Goal: Check status: Check status

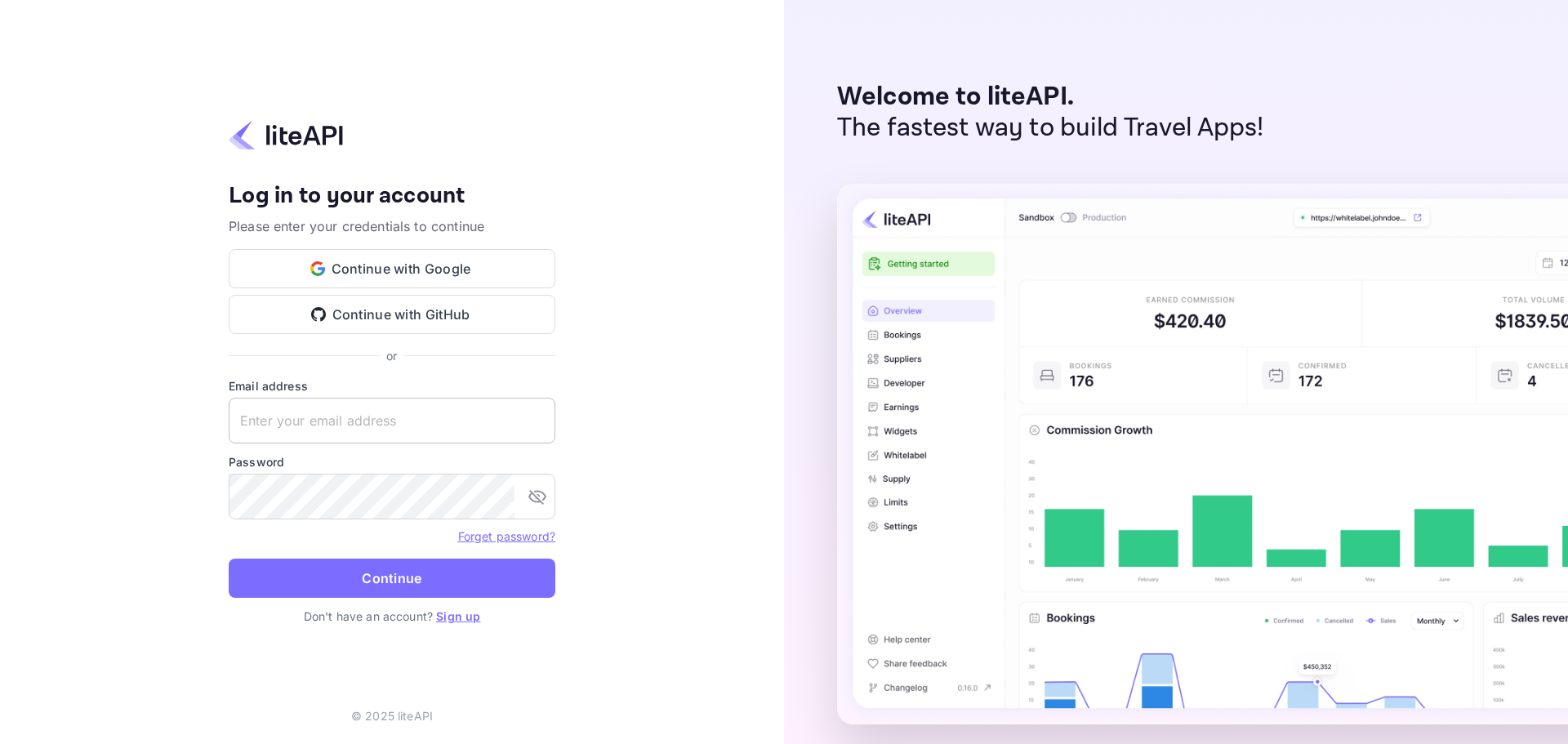
click at [366, 413] on input "text" at bounding box center [392, 420] width 327 height 46
paste input "[EMAIL_ADDRESS][DOMAIN_NAME]"
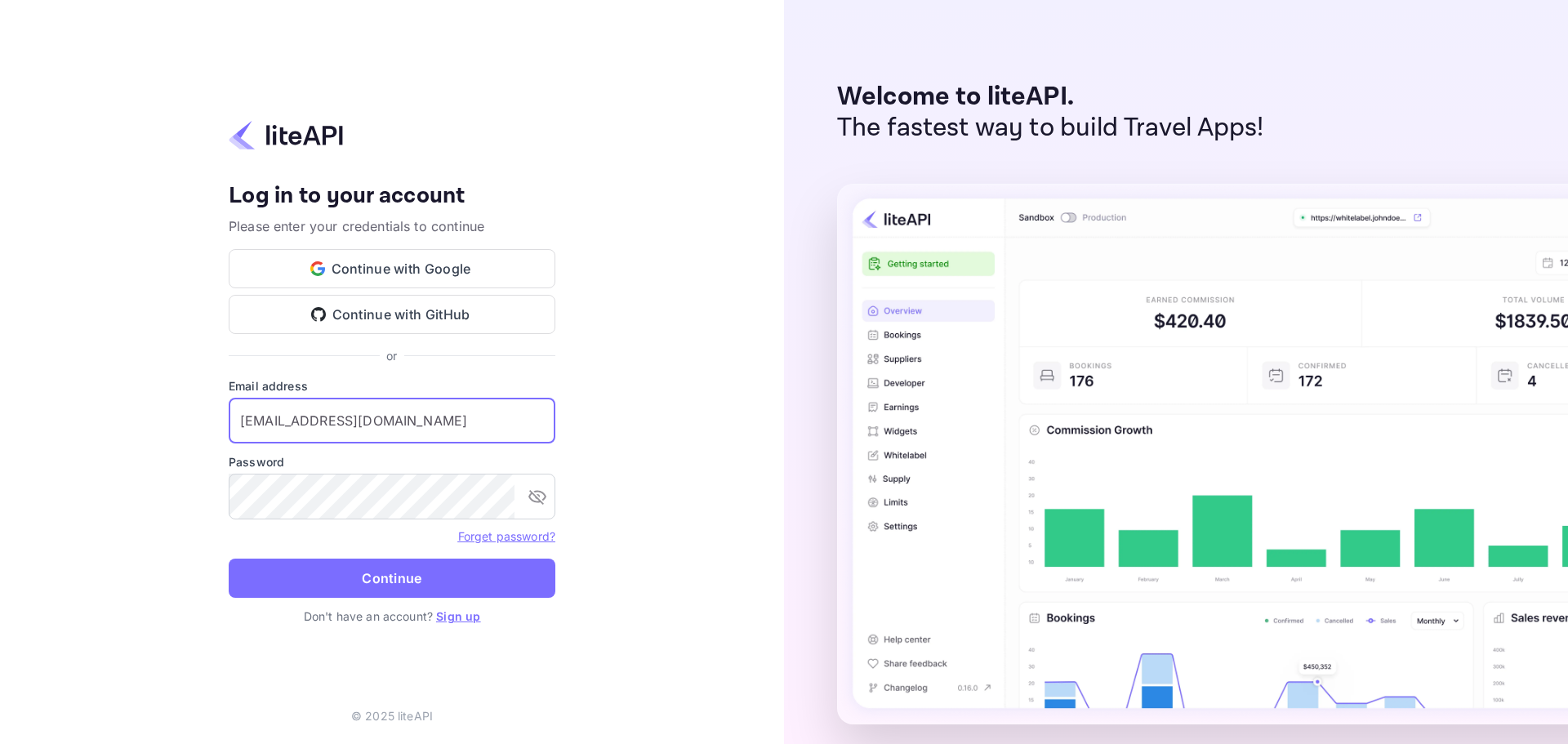
type input "[EMAIL_ADDRESS][DOMAIN_NAME]"
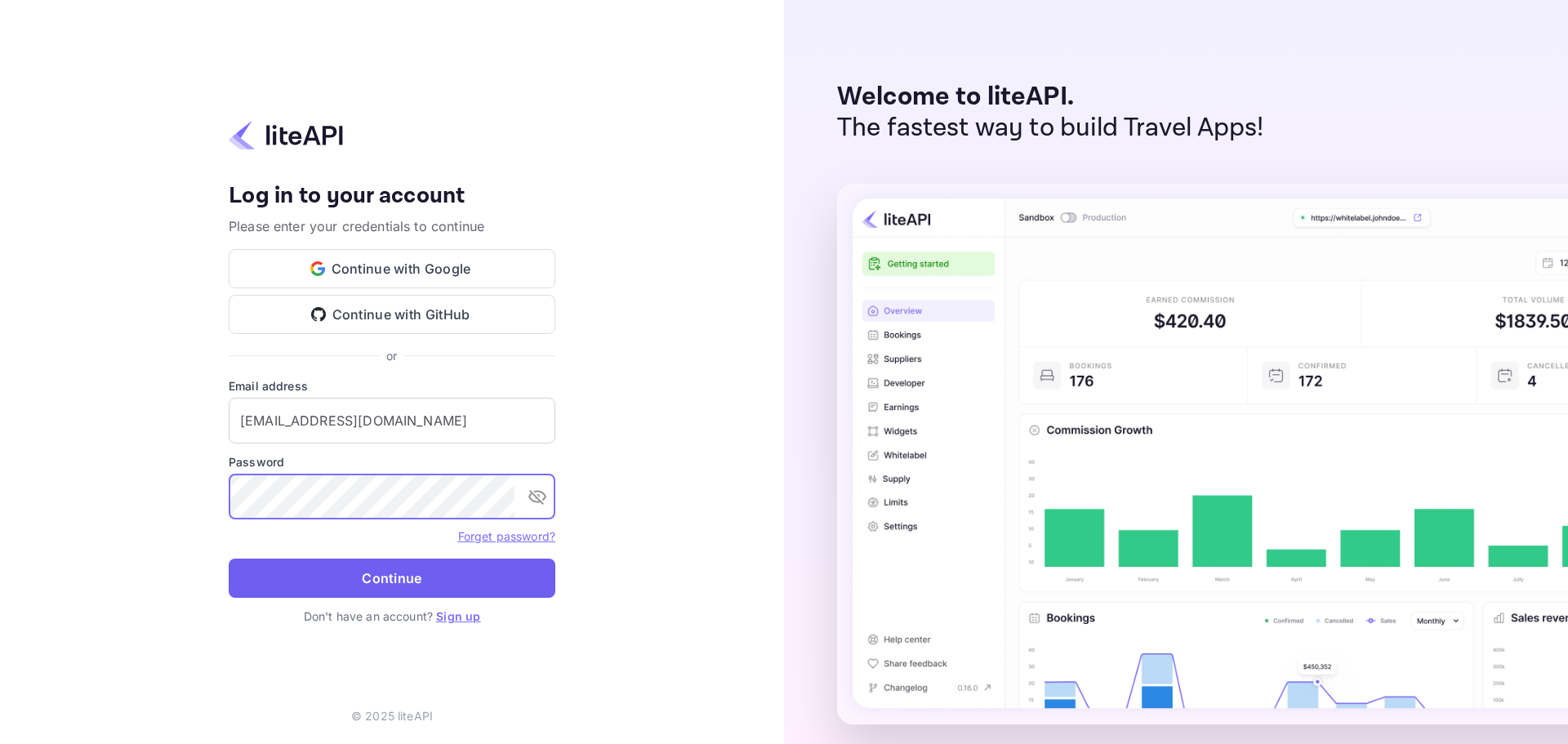
click at [371, 564] on button "Continue" at bounding box center [392, 578] width 327 height 39
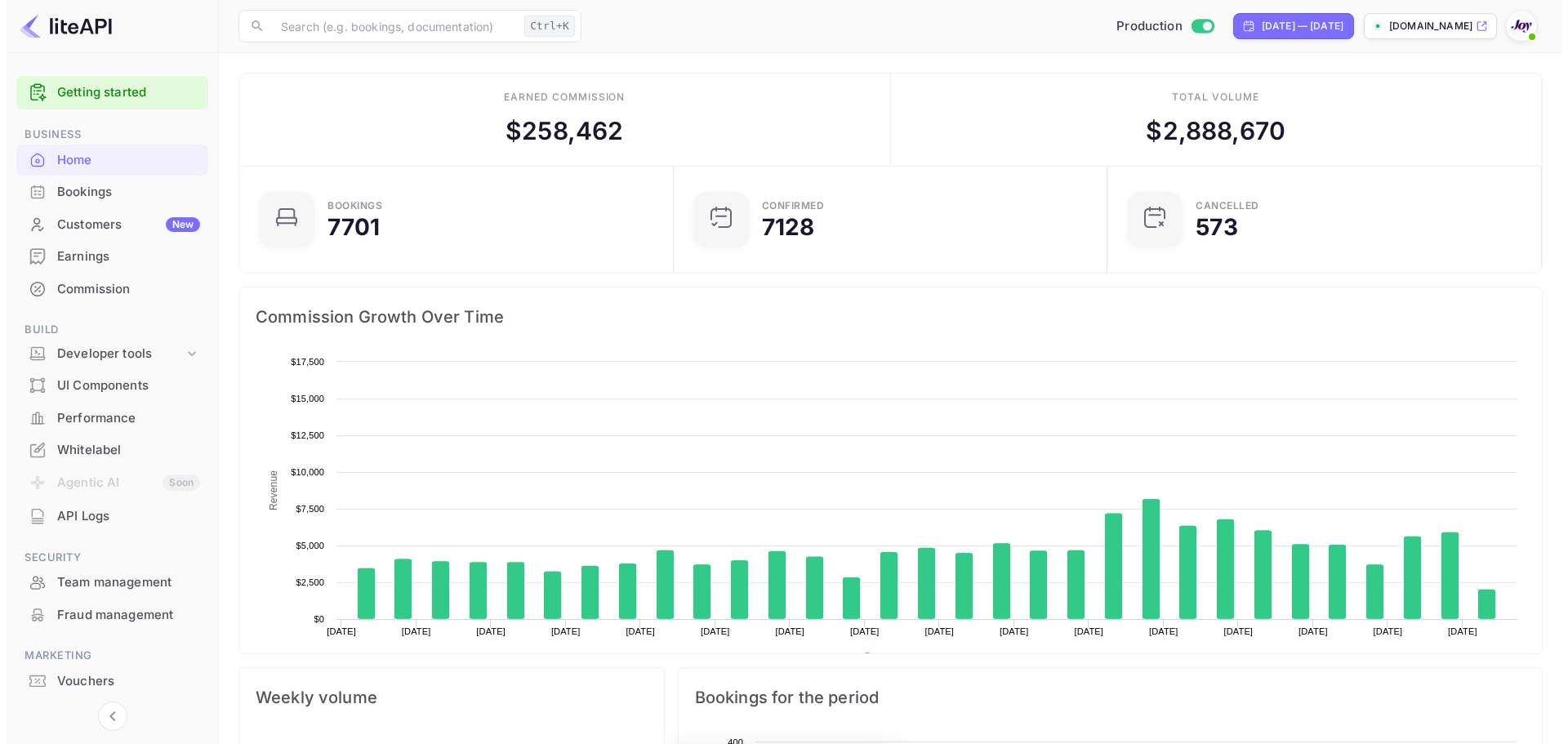
scroll to position [13, 13]
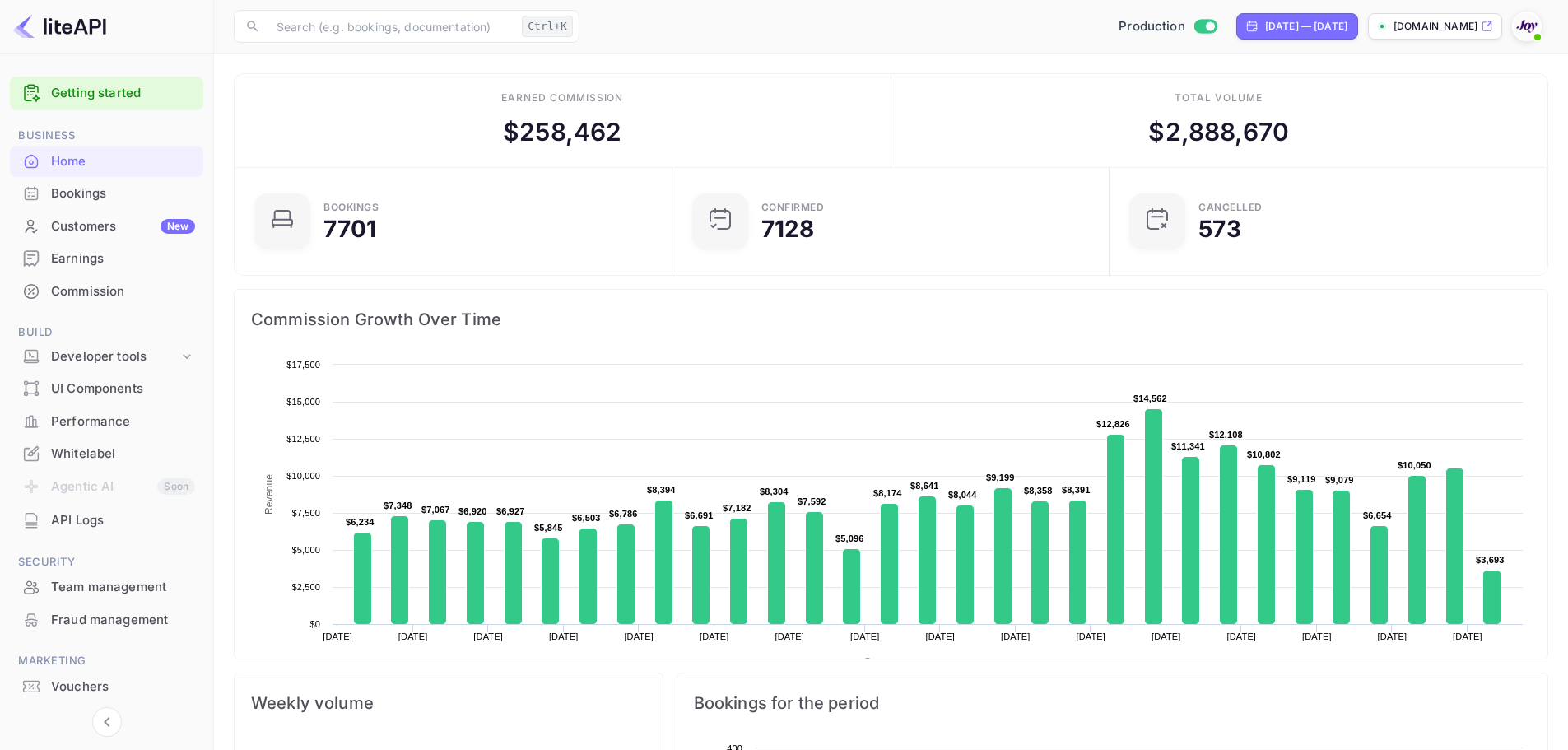
click at [87, 200] on div "Bookings" at bounding box center [123, 194] width 144 height 19
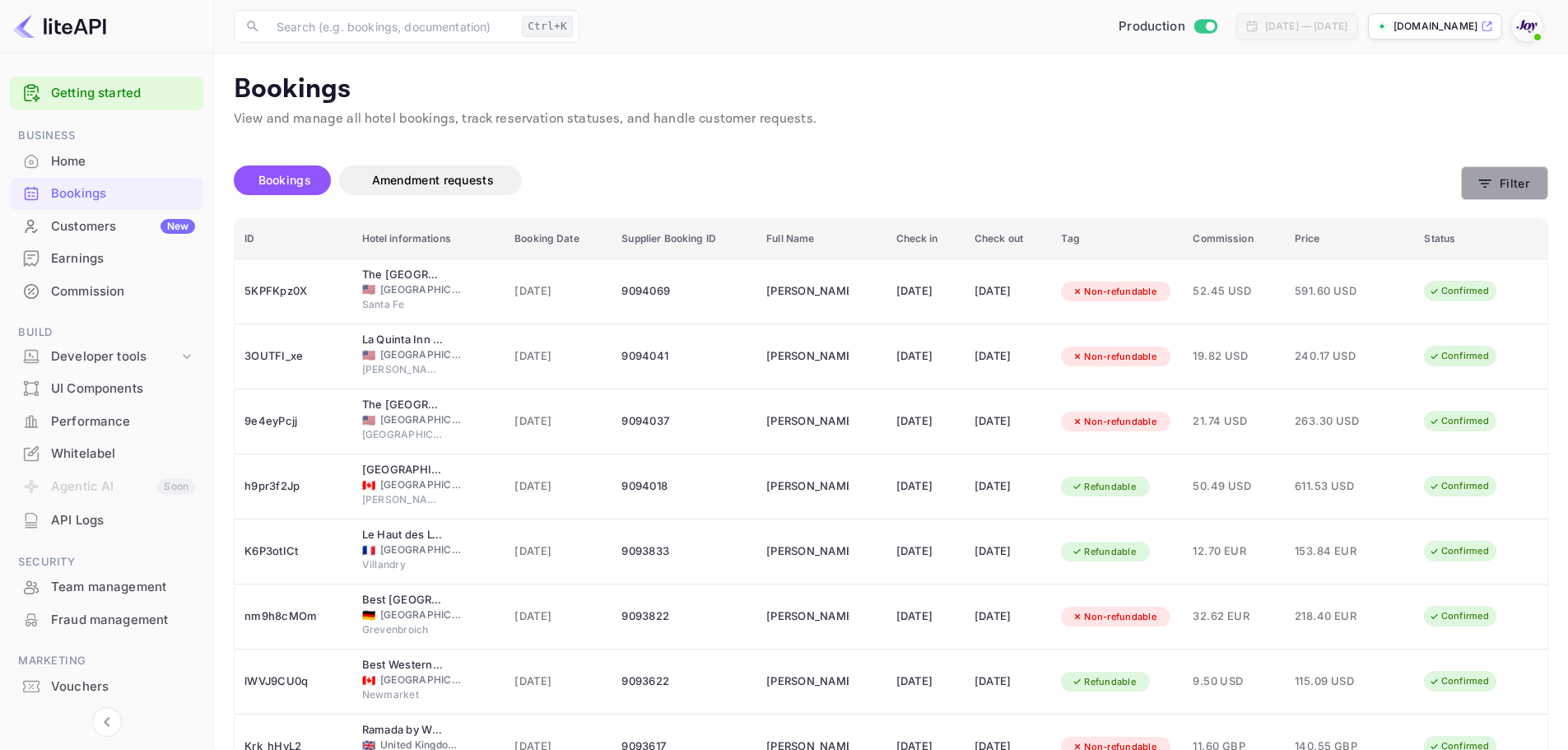
click at [1524, 183] on button "Filter" at bounding box center [1504, 183] width 87 height 33
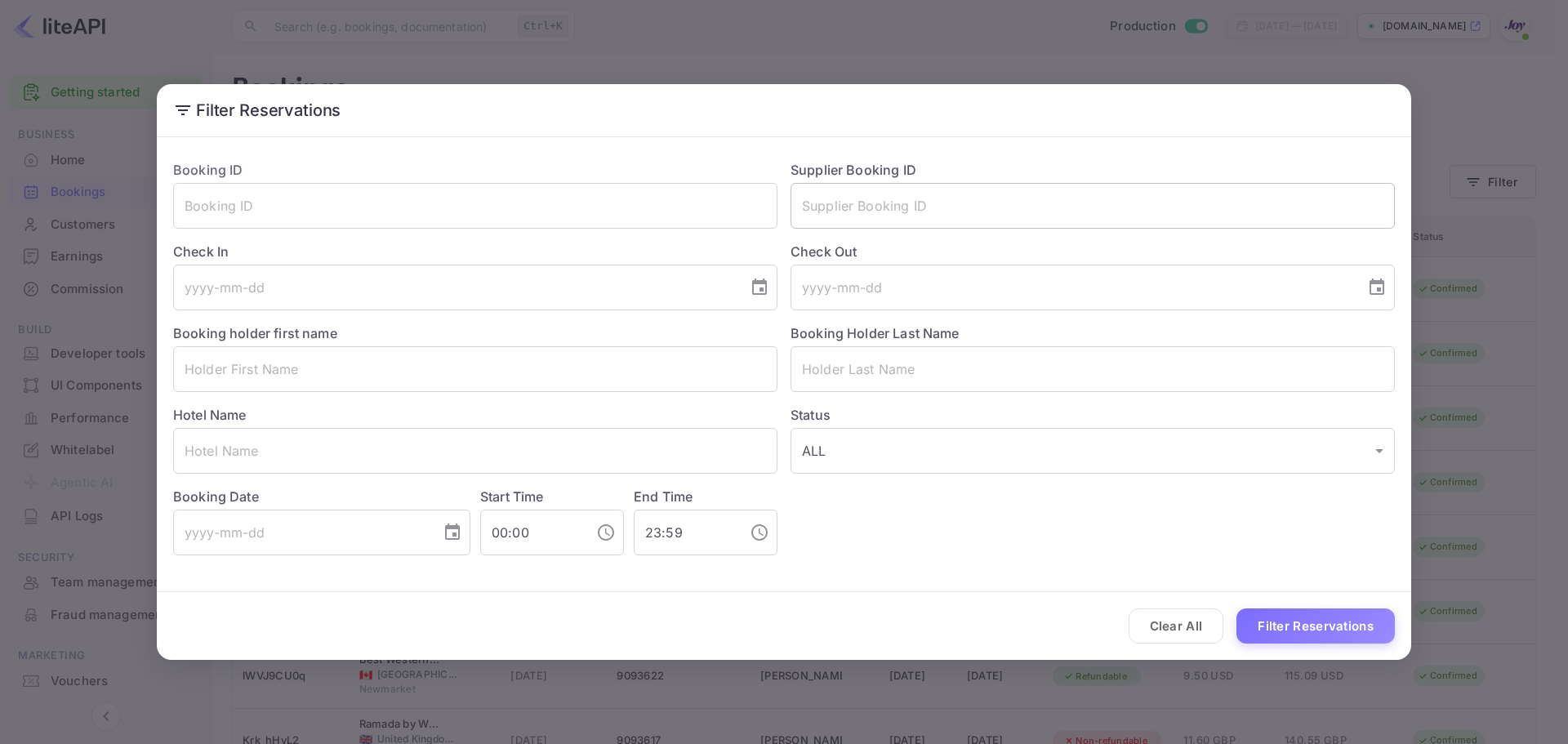
click at [816, 200] on input "text" at bounding box center [1093, 205] width 604 height 46
paste input "8994794"
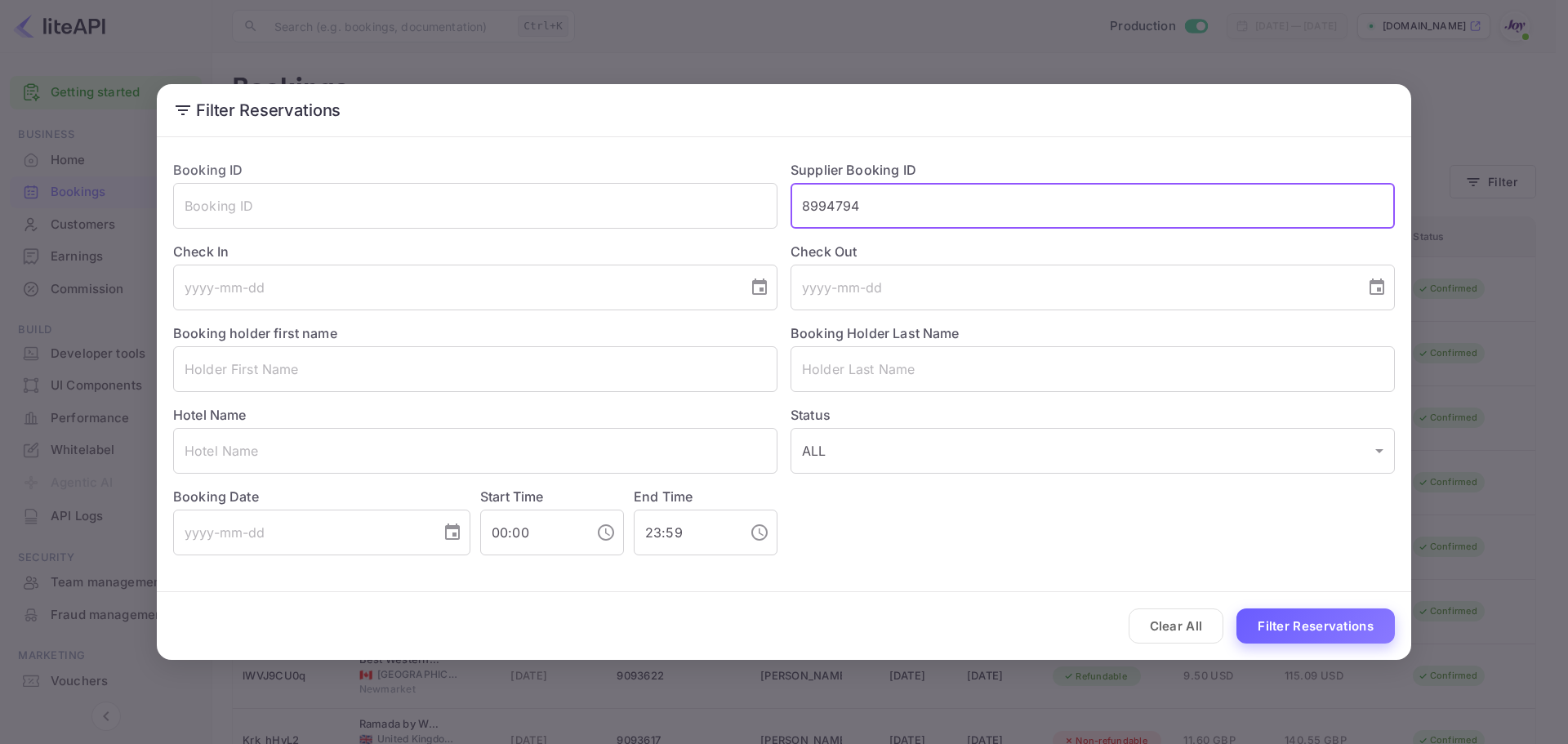
type input "8994794"
click at [1269, 615] on button "Filter Reservations" at bounding box center [1315, 625] width 158 height 35
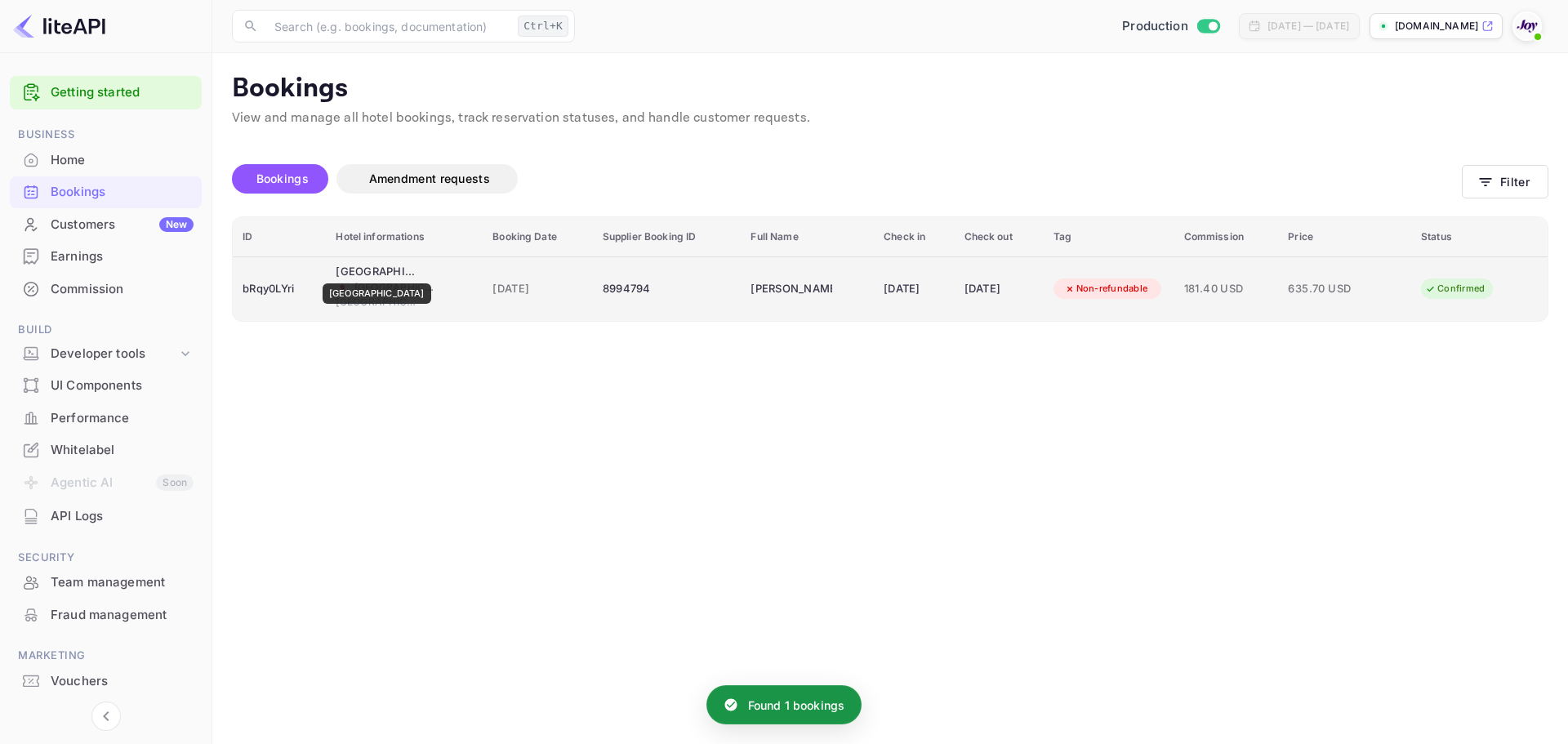
click at [373, 272] on div "[GEOGRAPHIC_DATA]" at bounding box center [376, 272] width 81 height 16
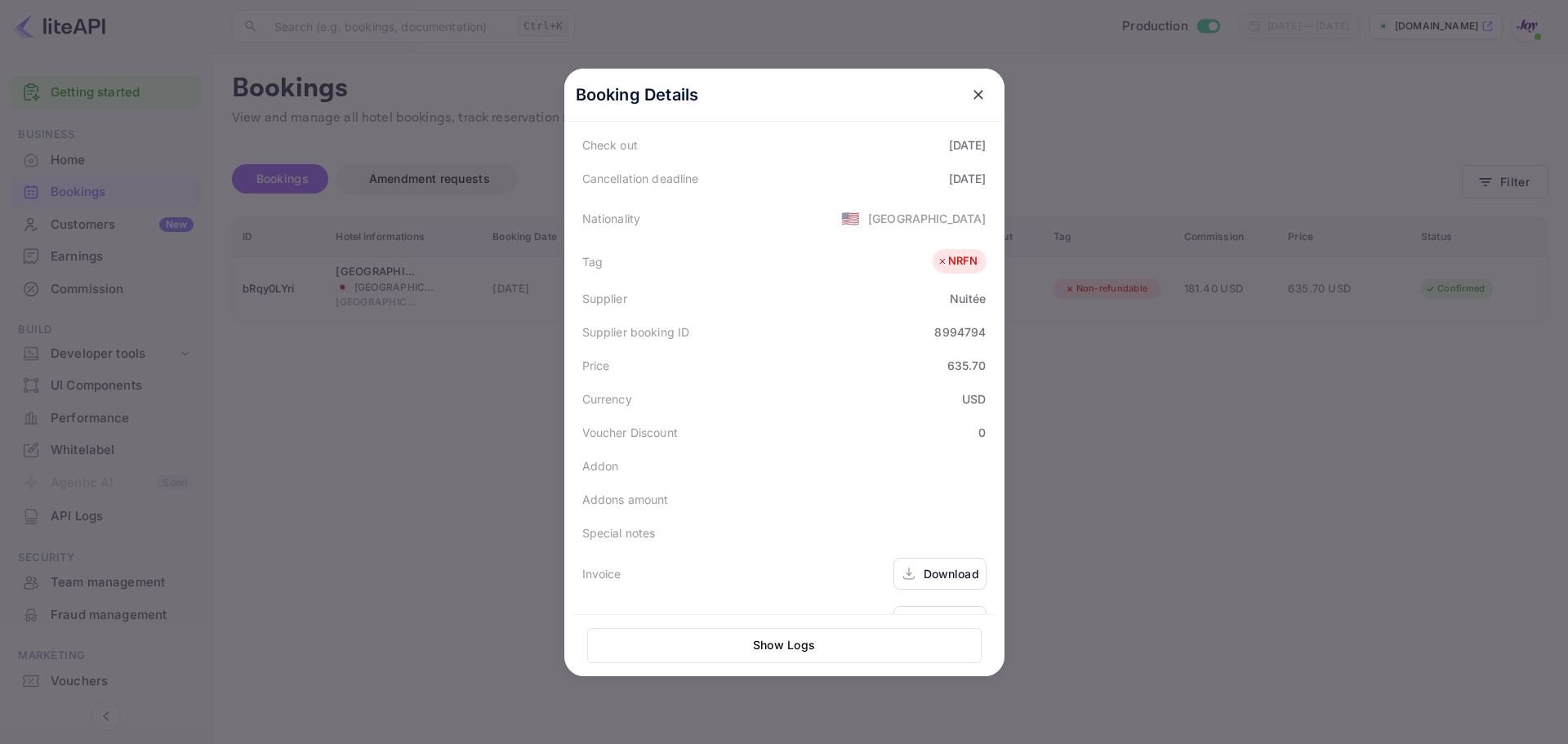
scroll to position [365, 0]
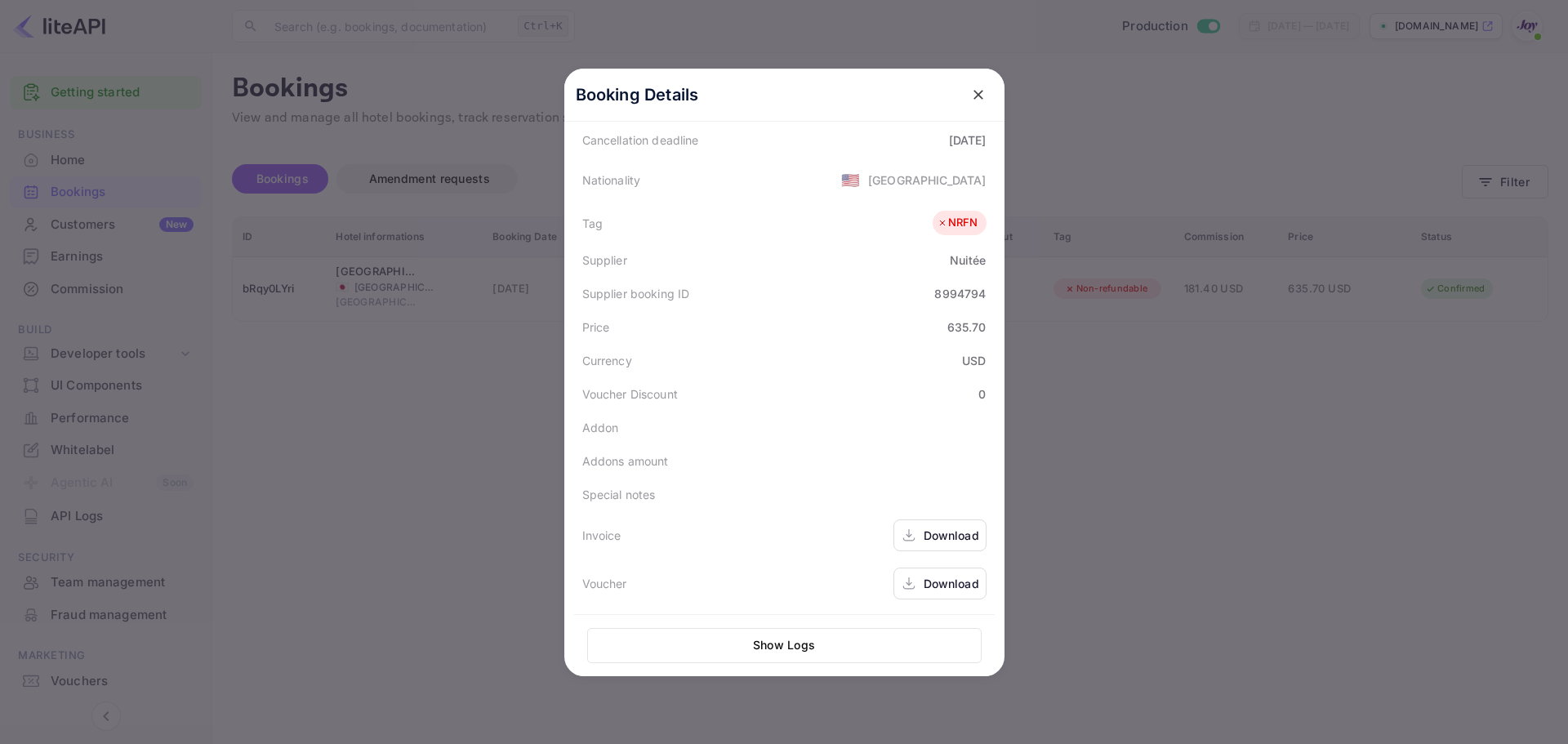
click at [944, 531] on div "Download" at bounding box center [952, 534] width 55 height 17
click at [978, 590] on div "Download" at bounding box center [940, 583] width 93 height 32
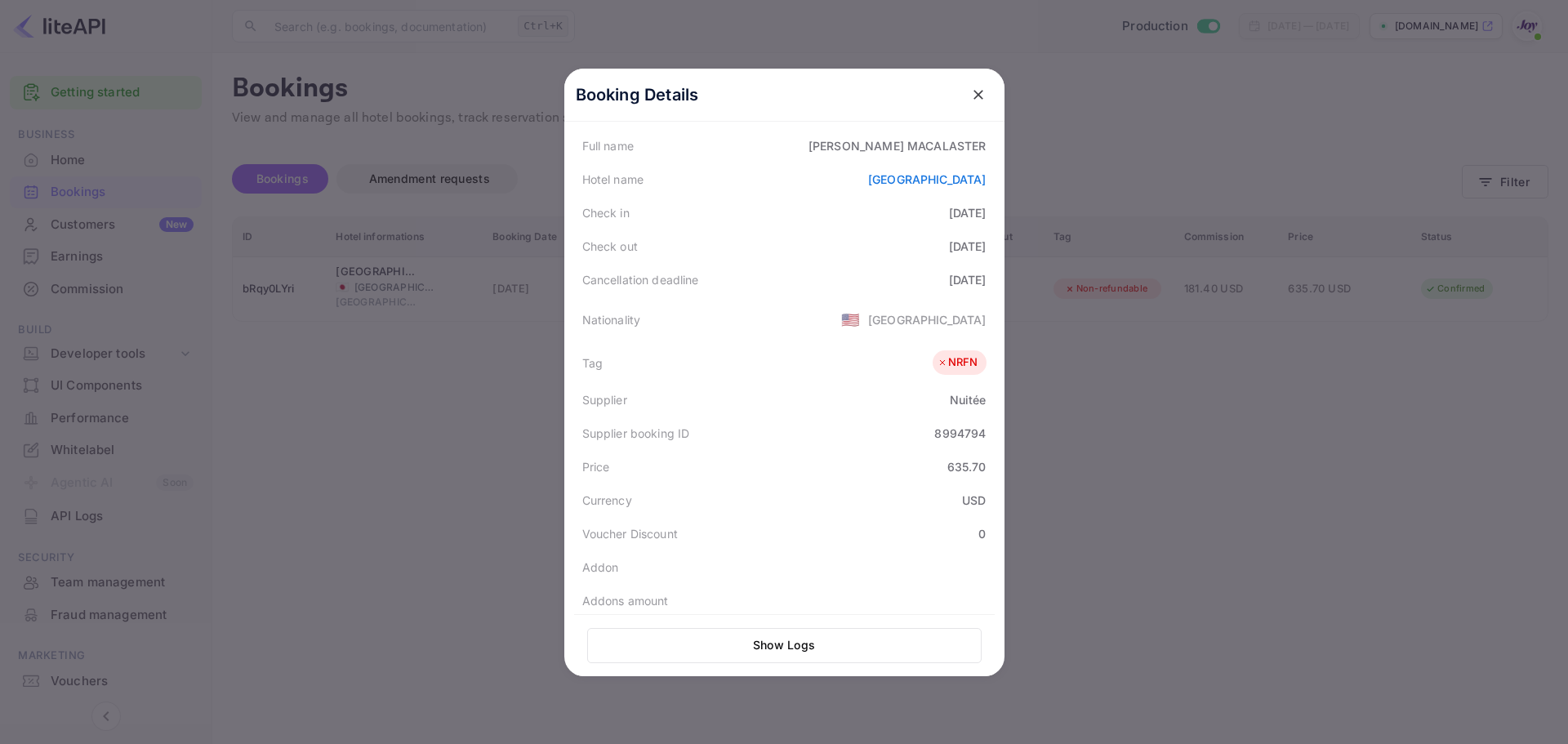
scroll to position [327, 0]
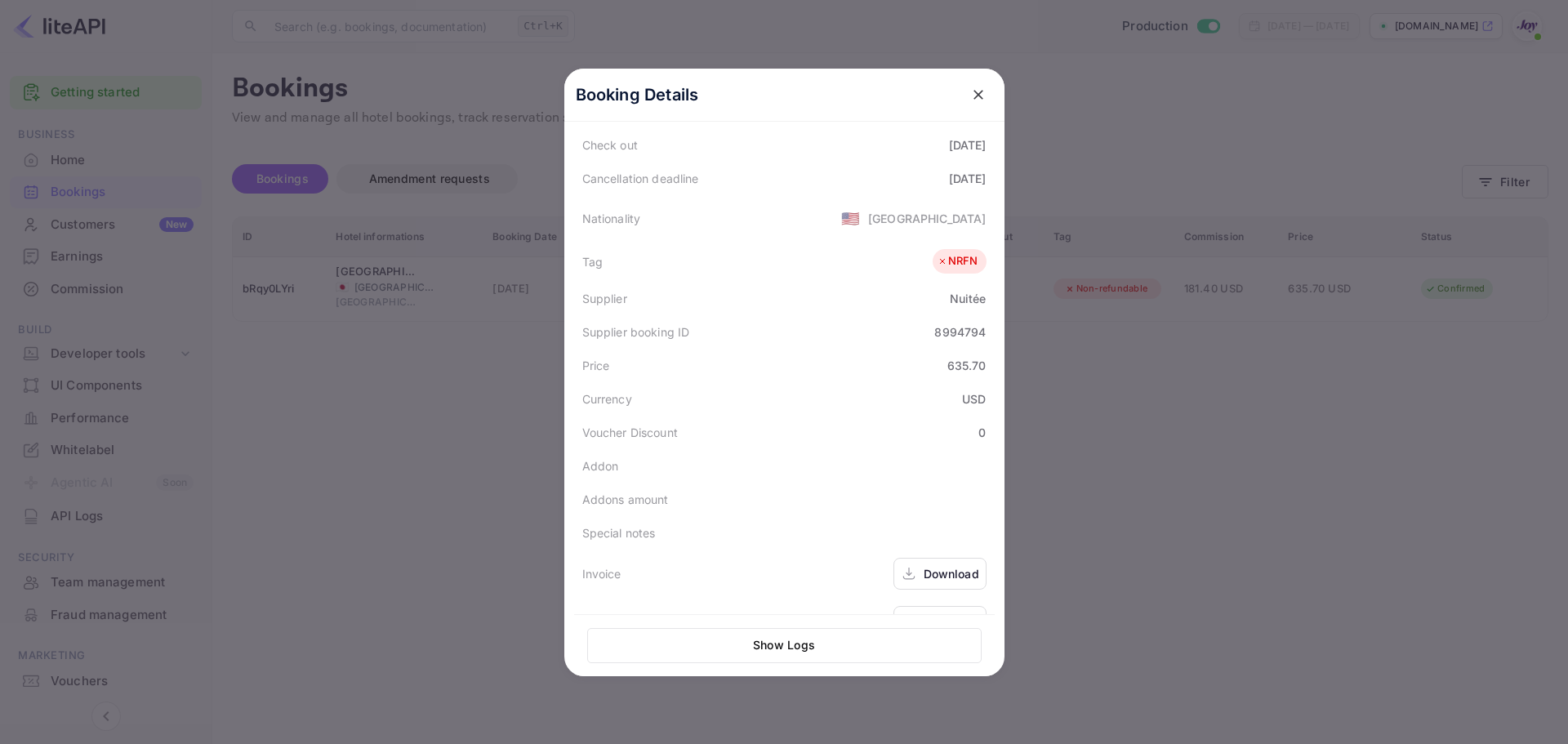
click at [973, 98] on icon "close" at bounding box center [977, 95] width 10 height 10
